Goal: Task Accomplishment & Management: Use online tool/utility

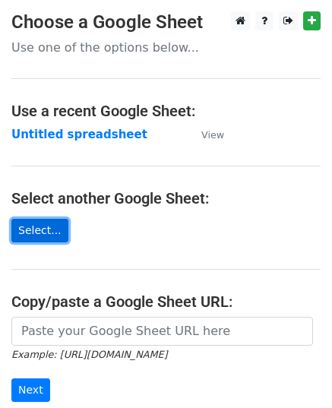
click at [23, 235] on link "Select..." at bounding box center [39, 231] width 57 height 24
click at [23, 236] on link "Select..." at bounding box center [39, 231] width 57 height 24
click at [27, 231] on link "Select..." at bounding box center [39, 231] width 57 height 24
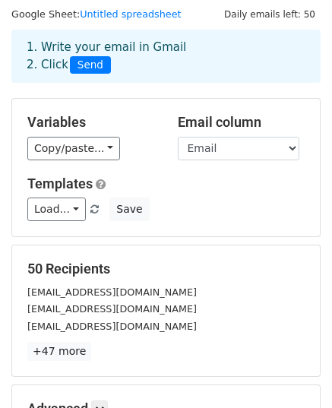
scroll to position [240, 0]
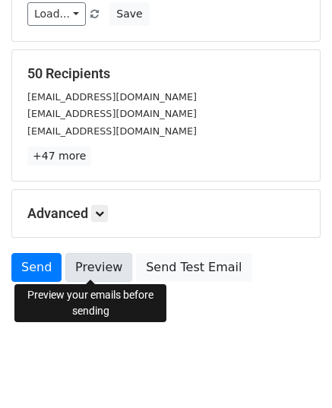
click at [106, 271] on link "Preview" at bounding box center [98, 267] width 67 height 29
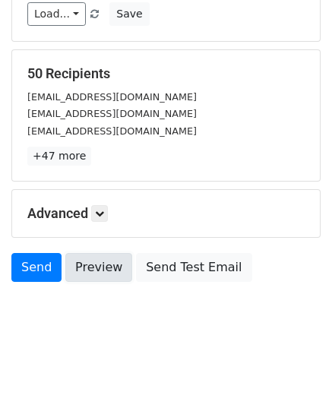
click at [106, 271] on link "Preview" at bounding box center [98, 267] width 67 height 29
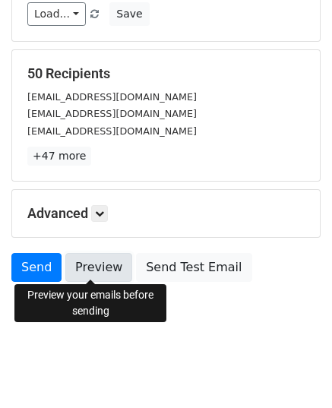
click at [78, 268] on link "Preview" at bounding box center [98, 267] width 67 height 29
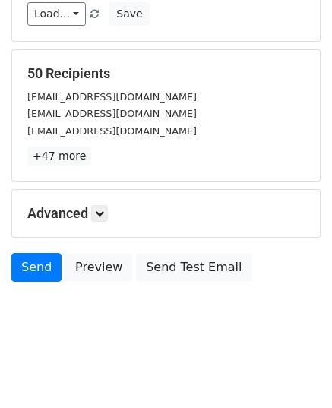
scroll to position [0, 0]
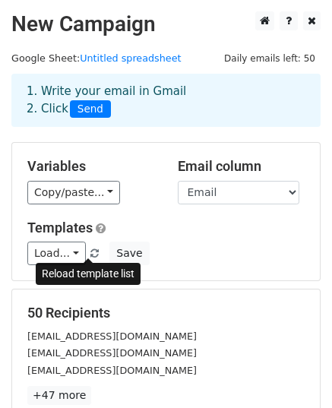
click at [94, 257] on link at bounding box center [95, 253] width 13 height 11
click at [90, 255] on span at bounding box center [94, 254] width 8 height 10
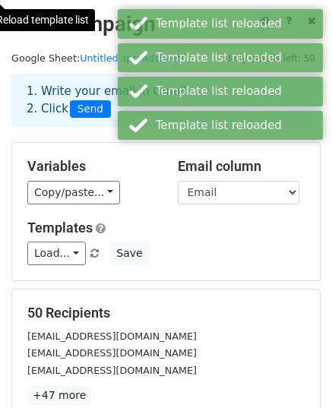
scroll to position [240, 0]
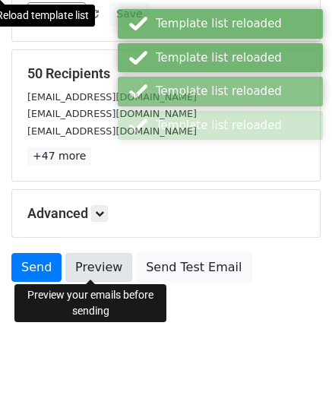
click at [96, 266] on link "Preview" at bounding box center [98, 267] width 67 height 29
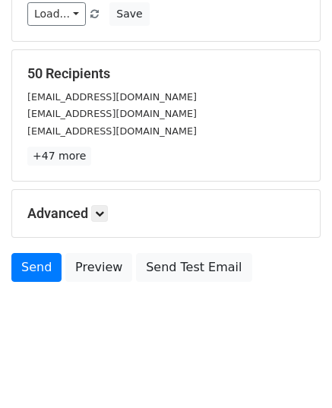
scroll to position [0, 0]
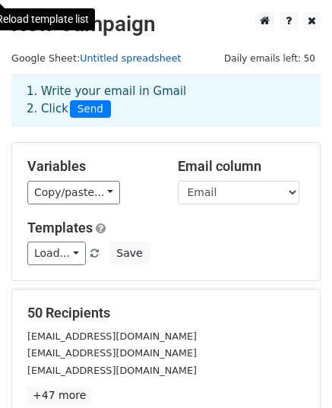
click at [141, 56] on link "Untitled spreadsheet" at bounding box center [130, 57] width 101 height 11
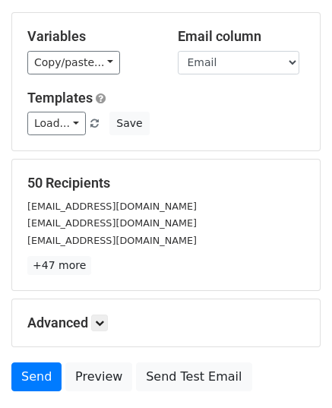
scroll to position [240, 0]
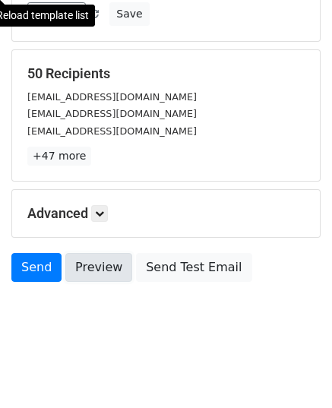
click at [113, 262] on link "Preview" at bounding box center [98, 267] width 67 height 29
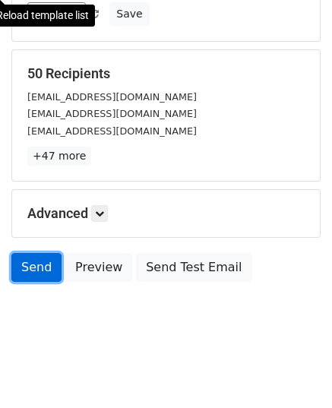
click at [32, 265] on link "Send" at bounding box center [36, 267] width 50 height 29
